Goal: Information Seeking & Learning: Learn about a topic

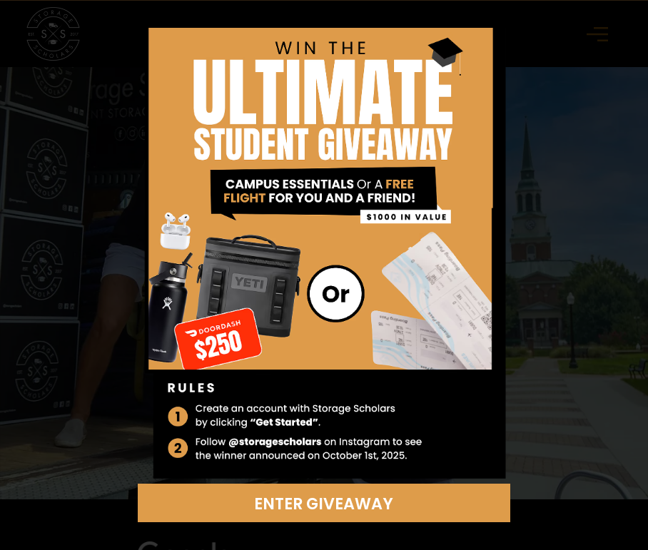
scroll to position [21, 0]
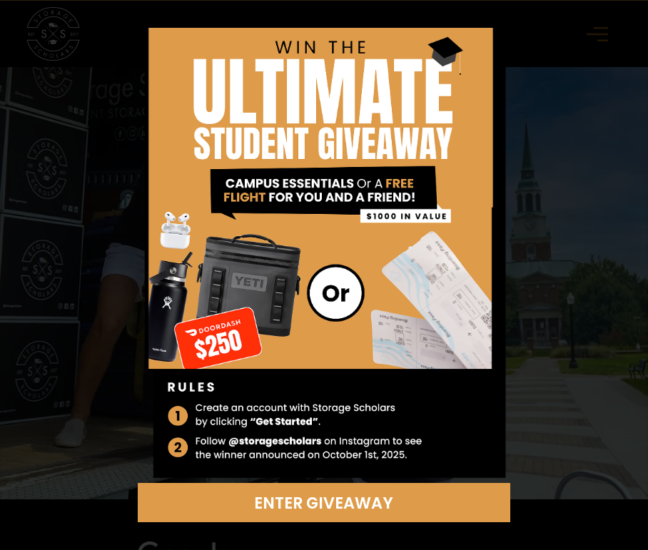
click at [518, 99] on div "Enter Giveaway" at bounding box center [324, 275] width 437 height 495
click at [459, 169] on img at bounding box center [324, 245] width 372 height 478
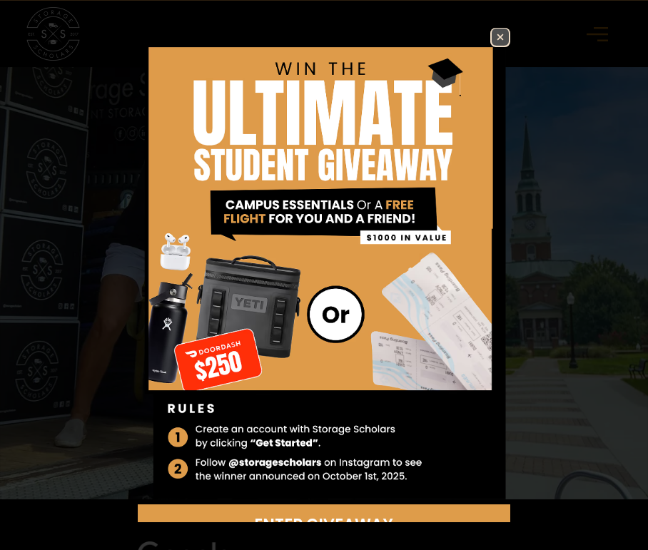
click at [498, 34] on img at bounding box center [500, 37] width 17 height 17
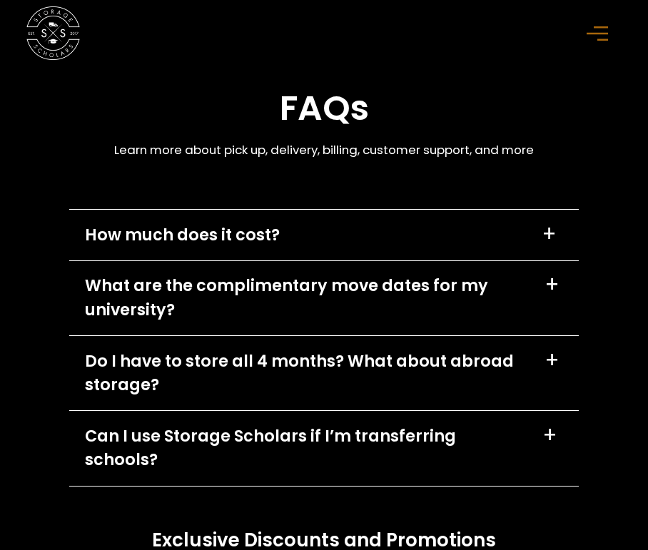
scroll to position [5900, 0]
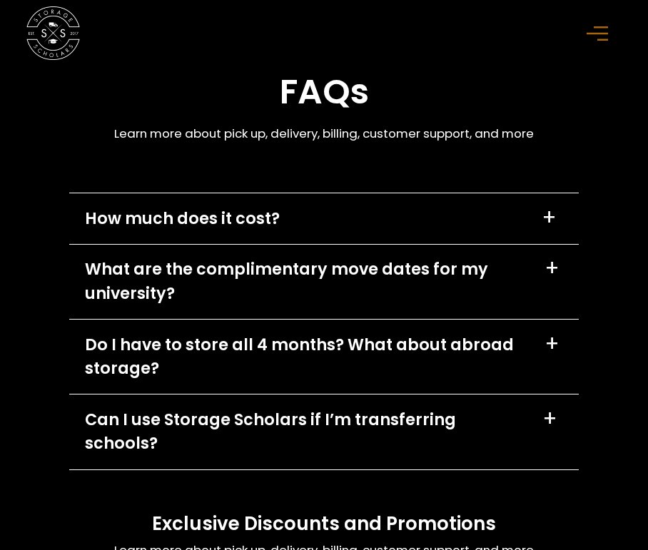
click at [214, 209] on div "How much does it cost?" at bounding box center [182, 219] width 195 height 24
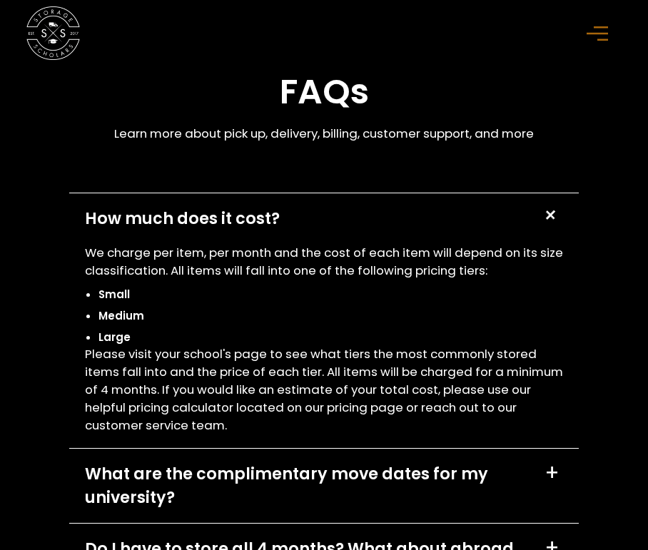
click at [214, 210] on div "How much does it cost?" at bounding box center [182, 219] width 195 height 24
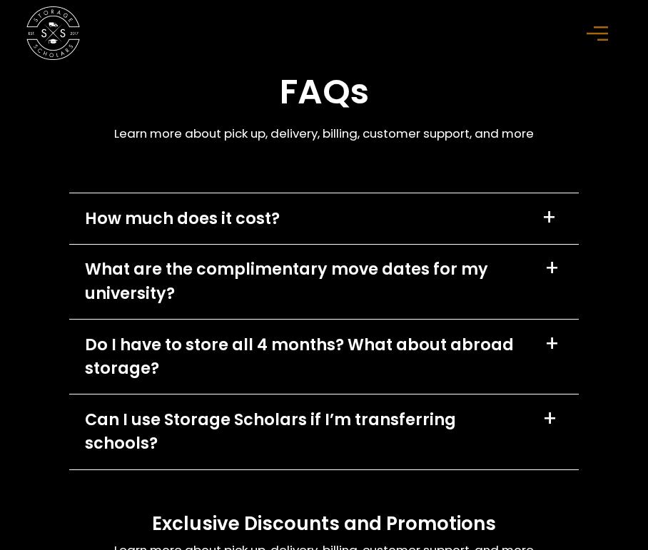
click at [188, 273] on div "What are the complimentary move dates for my university?" at bounding box center [306, 282] width 443 height 48
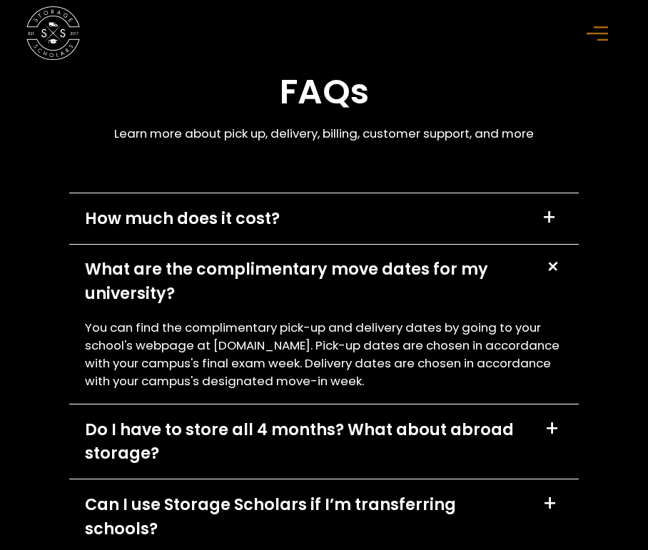
click at [181, 288] on div "What are the complimentary move dates for my university?" at bounding box center [306, 282] width 443 height 48
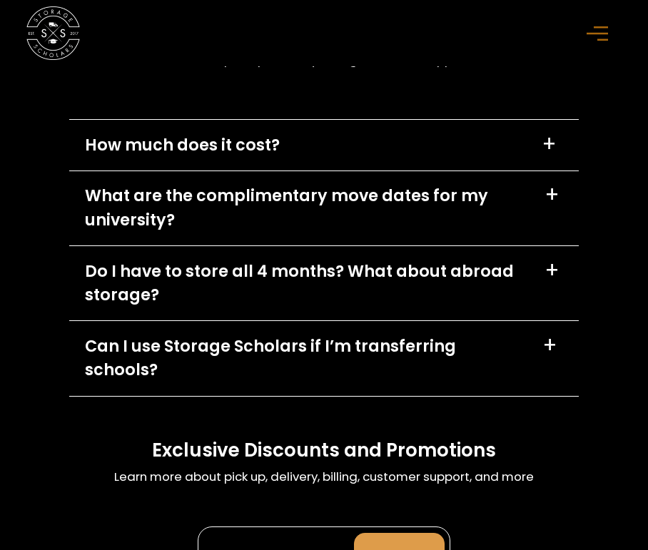
scroll to position [5976, 0]
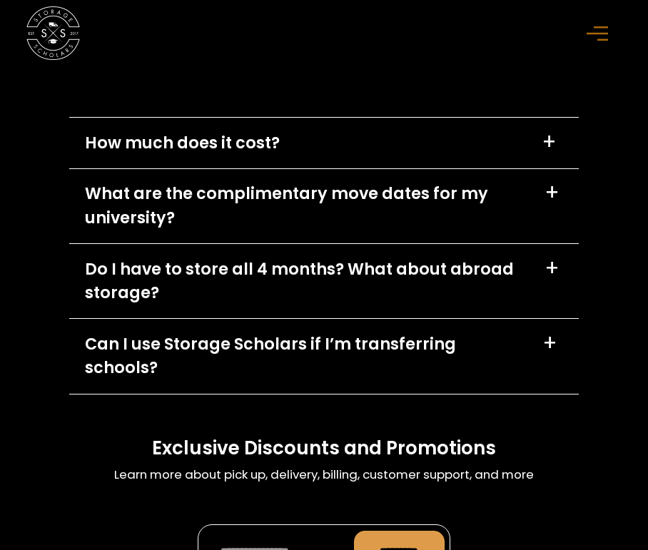
click at [191, 279] on div "Do I have to store all 4 months? What about abroad storage?" at bounding box center [307, 282] width 444 height 48
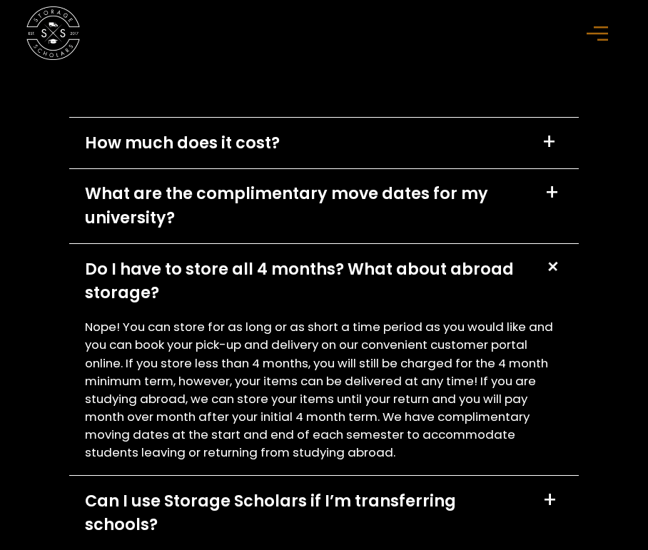
click at [197, 274] on div "Do I have to store all 4 months? What about abroad storage?" at bounding box center [307, 282] width 444 height 48
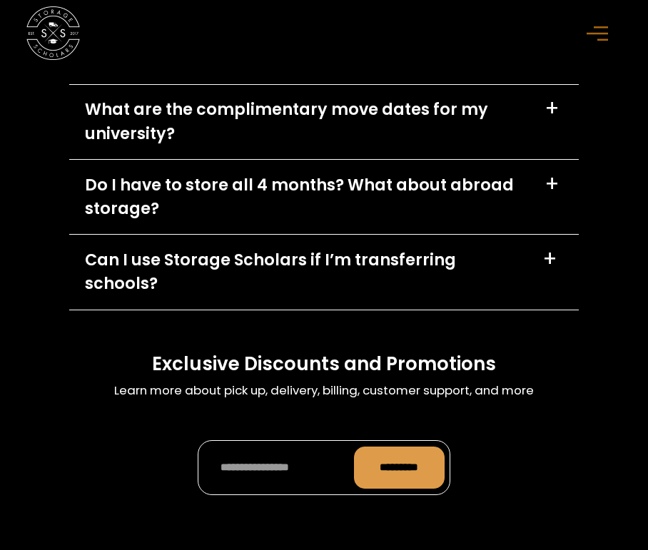
scroll to position [6103, 0]
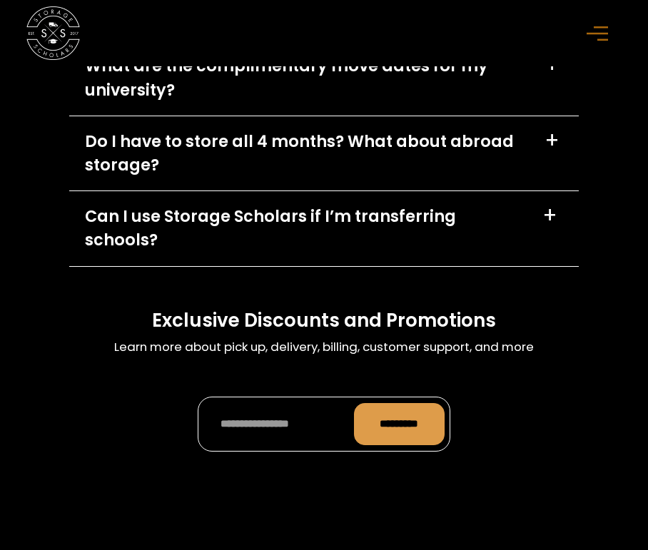
click at [201, 216] on div "Can I use Storage Scholars if I’m transferring schools?" at bounding box center [305, 229] width 441 height 48
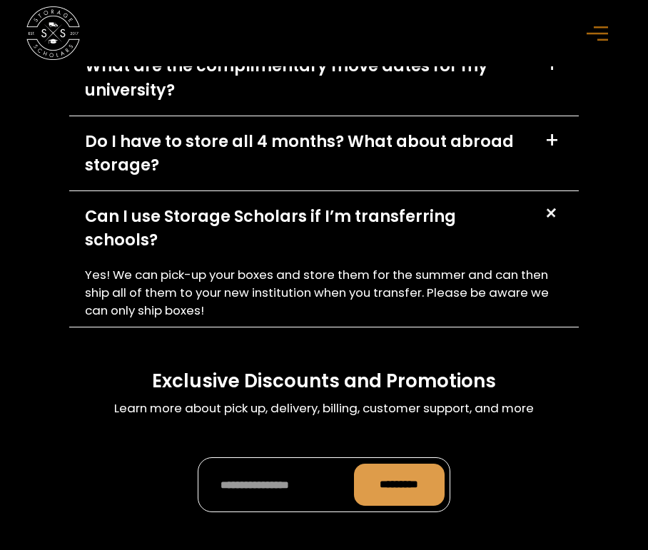
click at [201, 216] on div "Can I use Storage Scholars if I’m transferring schools?" at bounding box center [305, 229] width 441 height 48
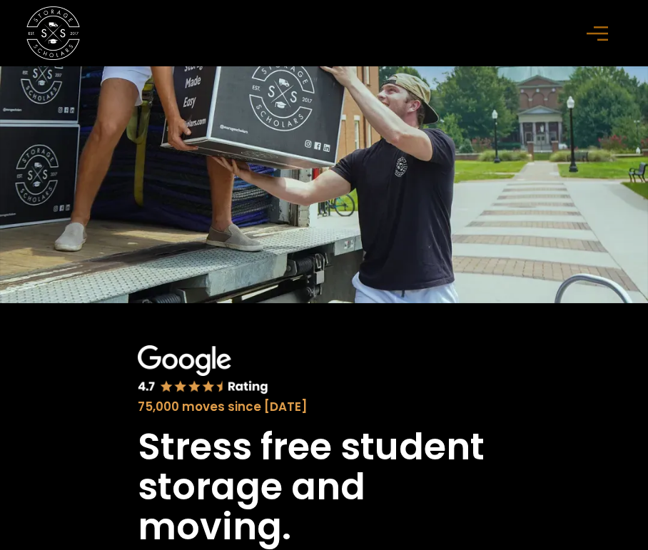
scroll to position [0, 0]
